Goal: Download file/media

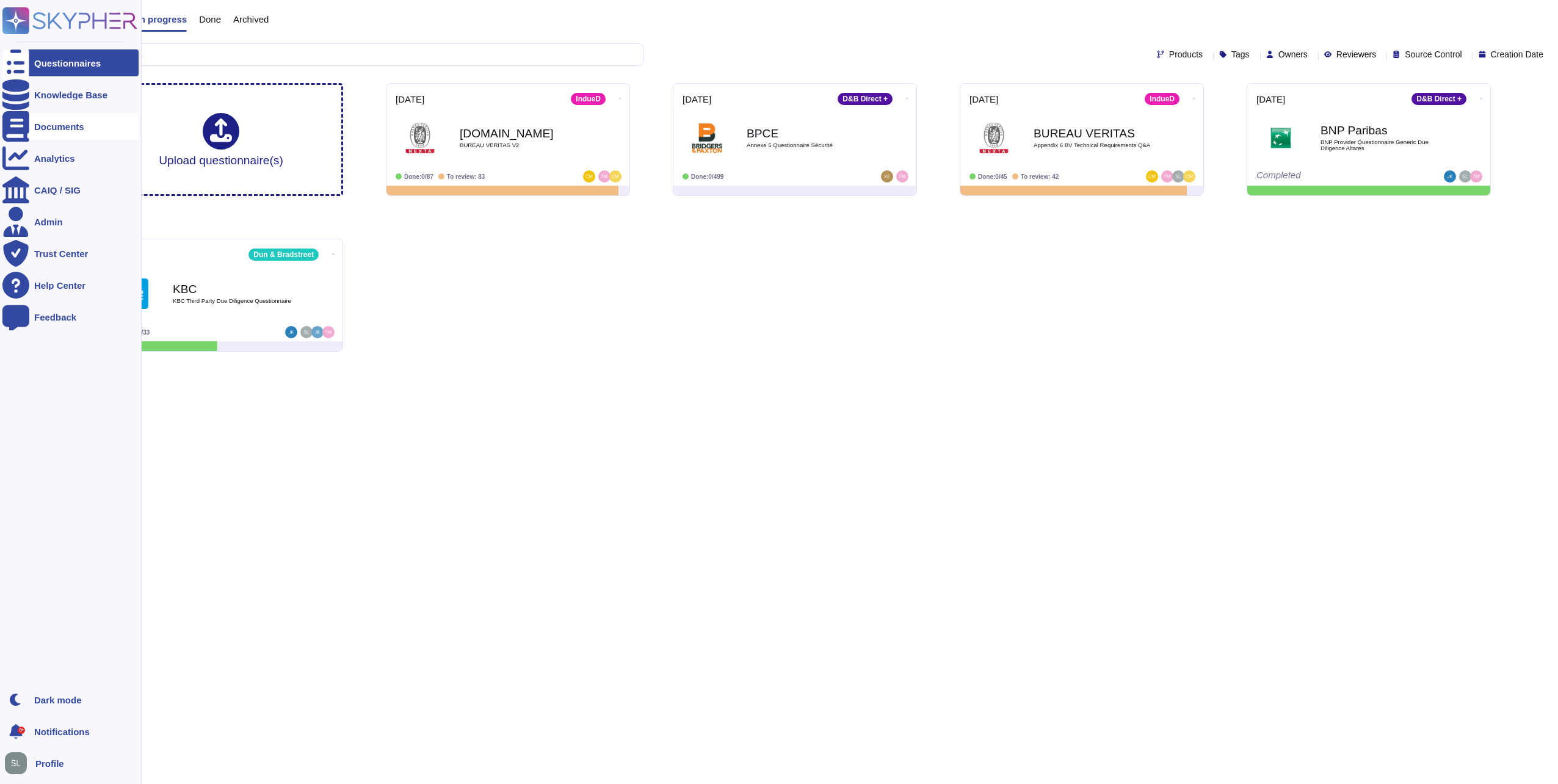
click at [10, 123] on icon at bounding box center [16, 127] width 27 height 30
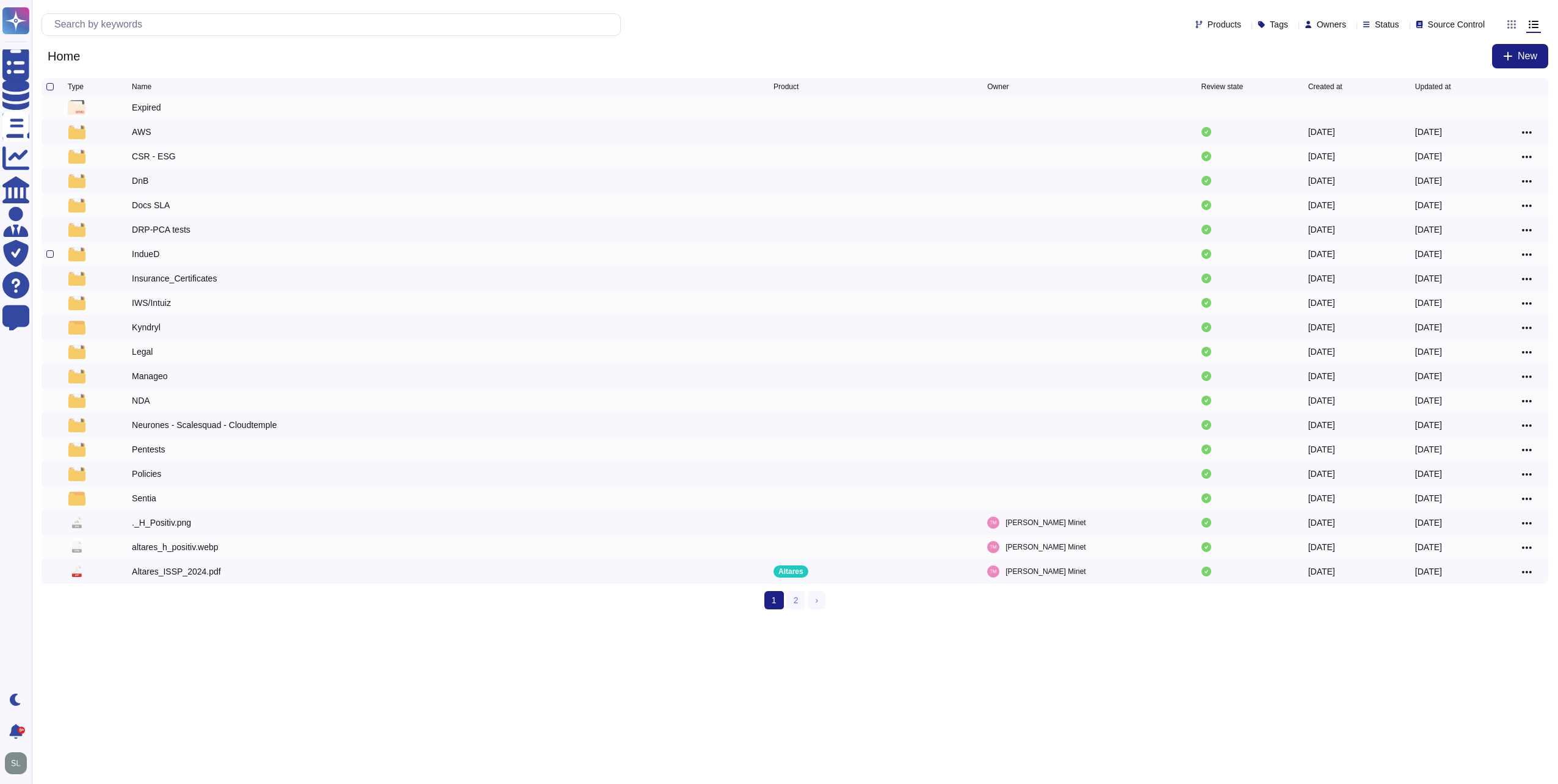
click at [156, 255] on div "IndueD" at bounding box center [145, 253] width 28 height 12
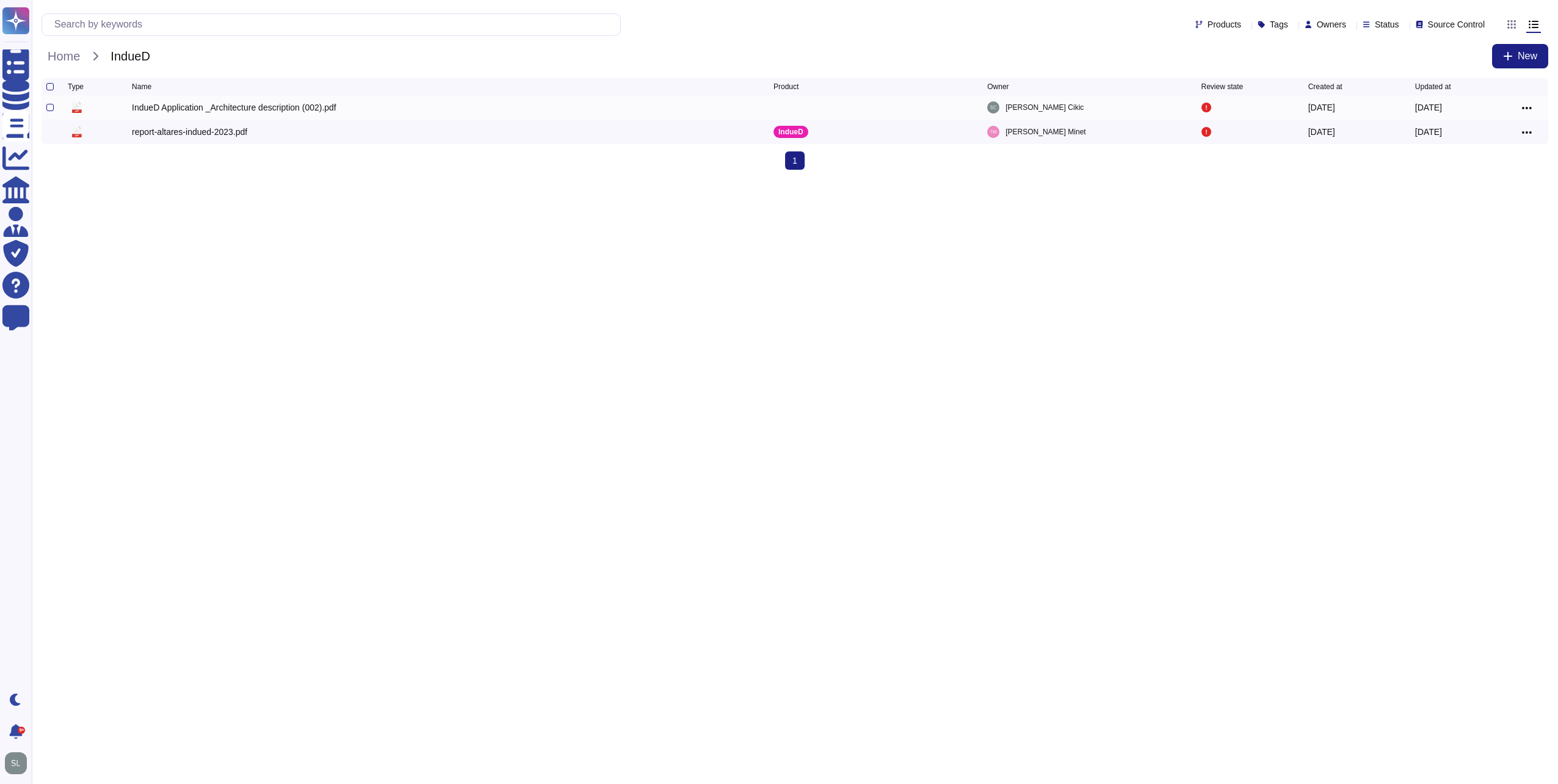
click at [227, 107] on div "IndueD Application _Architecture description (002).pdf" at bounding box center [233, 107] width 205 height 12
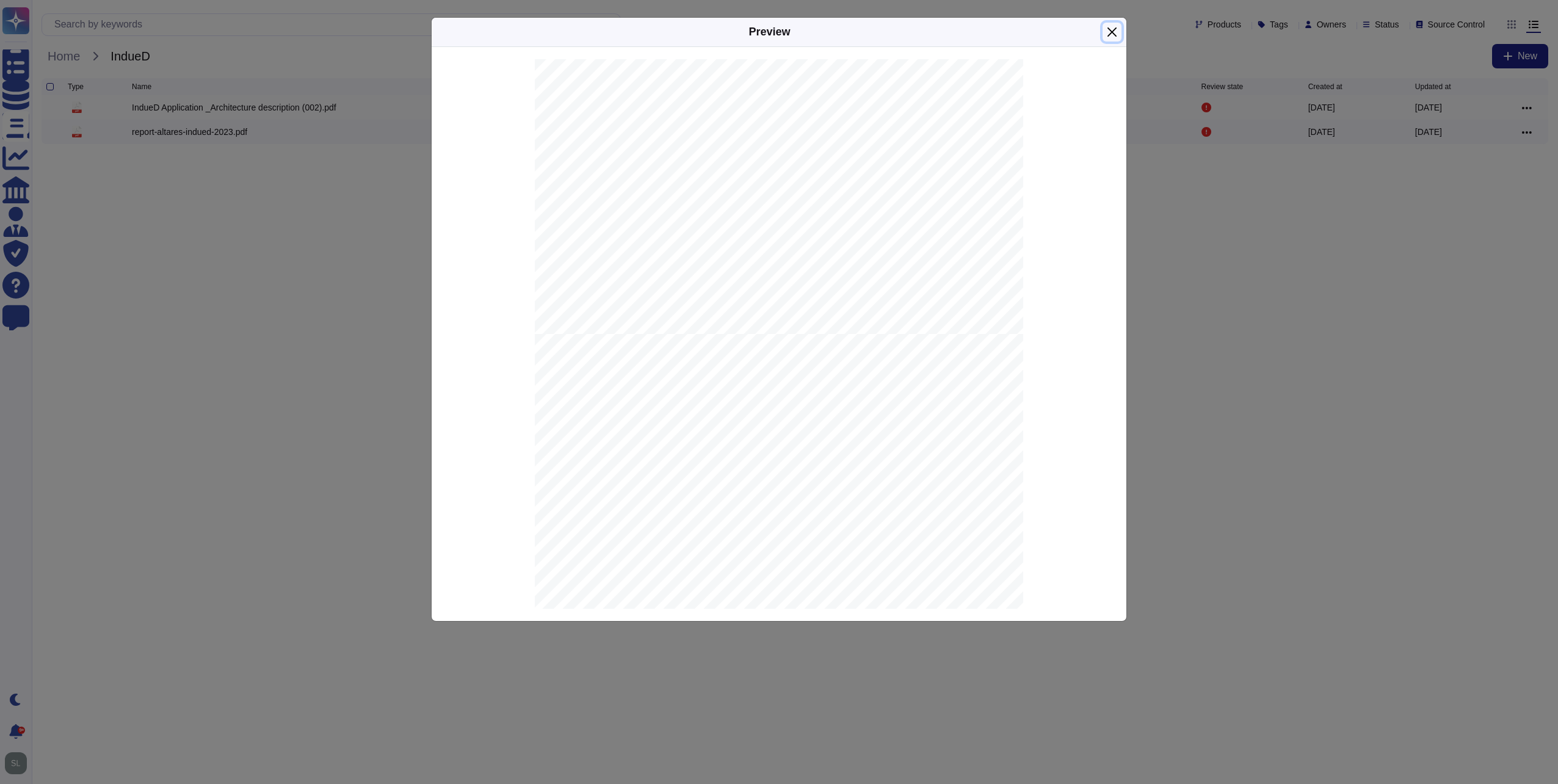
click at [1109, 34] on button "Close" at bounding box center [1112, 32] width 19 height 19
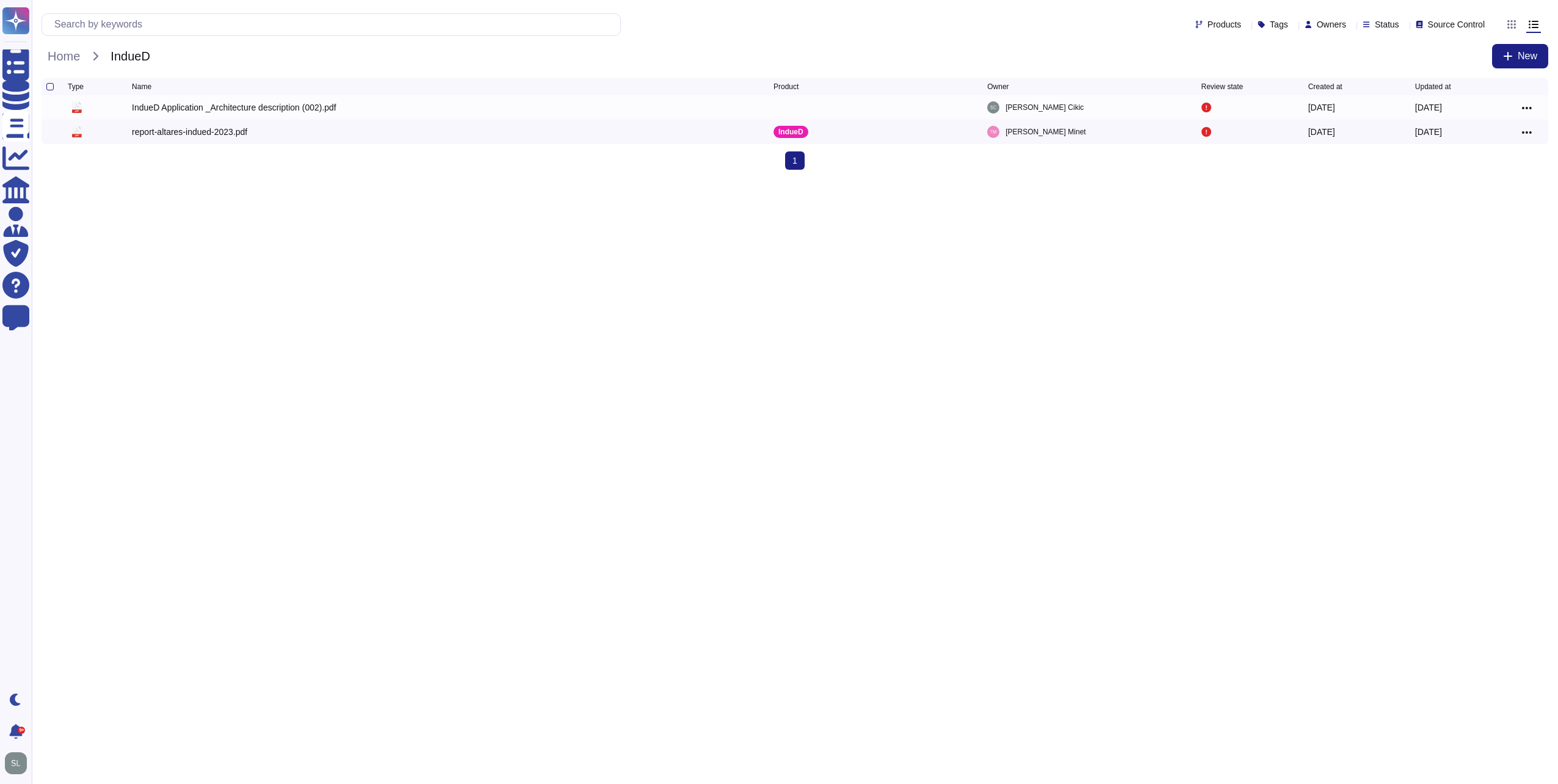
click at [1179, 179] on html "Questionnaires Knowledge Base Documents Analytics CAIQ / SIG Admin Trust Center…" at bounding box center [779, 90] width 1558 height 179
